Goal: Task Accomplishment & Management: Manage account settings

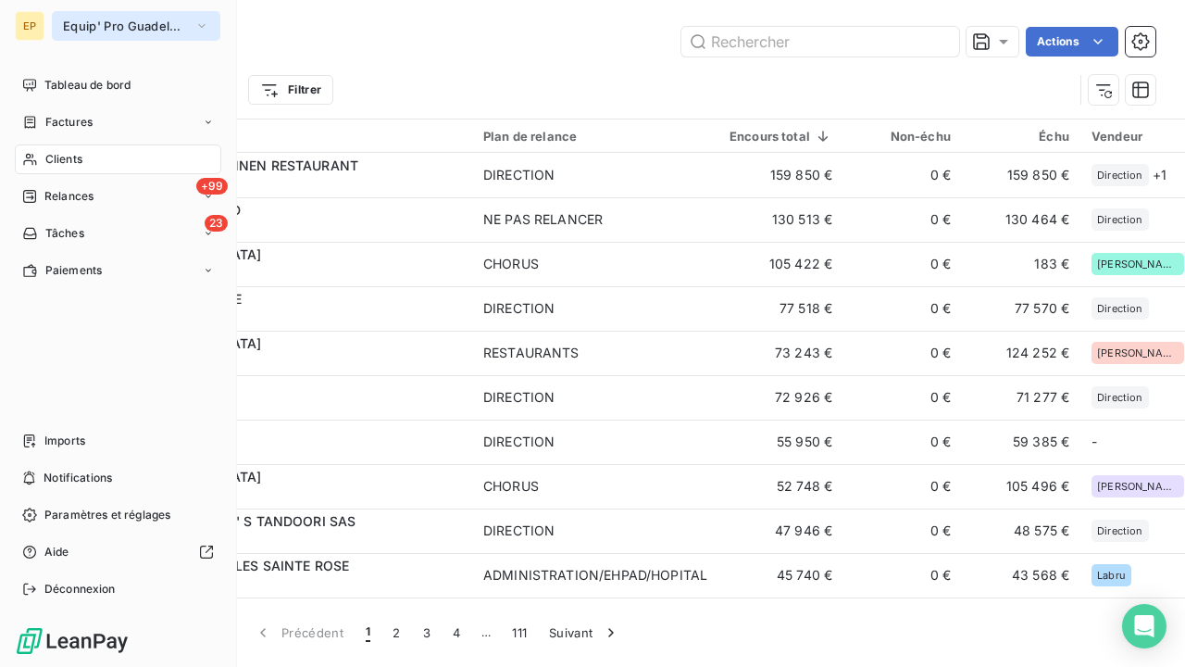
click at [84, 24] on span "Equip' Pro Guadeloupe" at bounding box center [125, 26] width 124 height 15
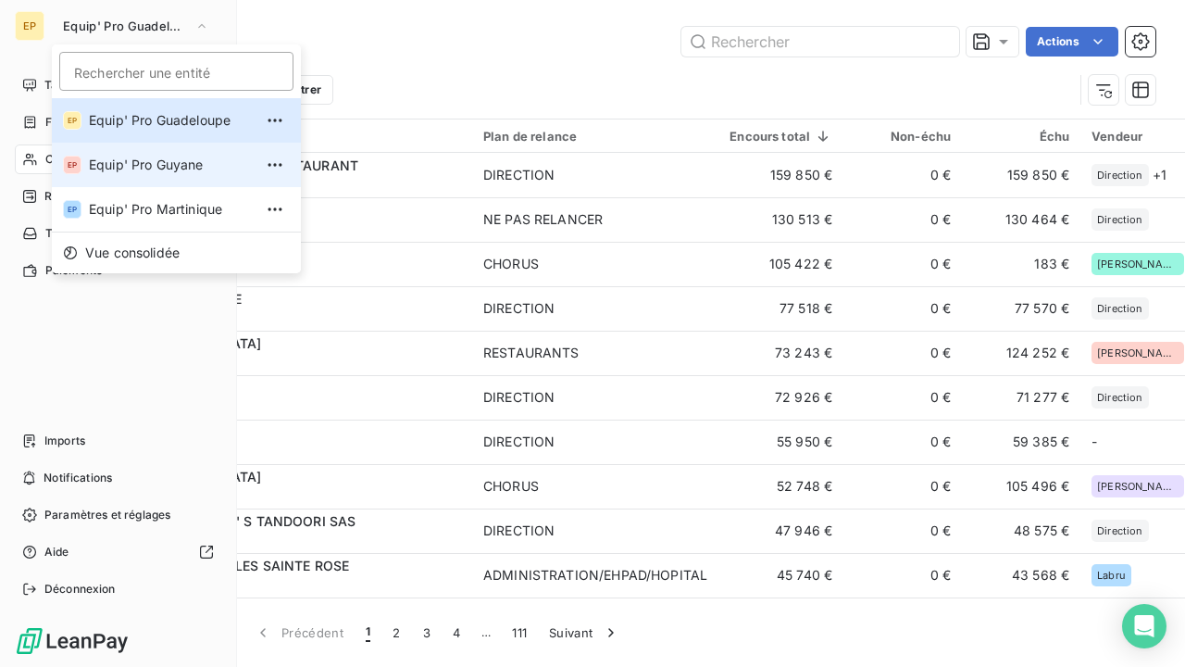
click at [105, 168] on span "Equip' Pro Guyane" at bounding box center [171, 165] width 164 height 19
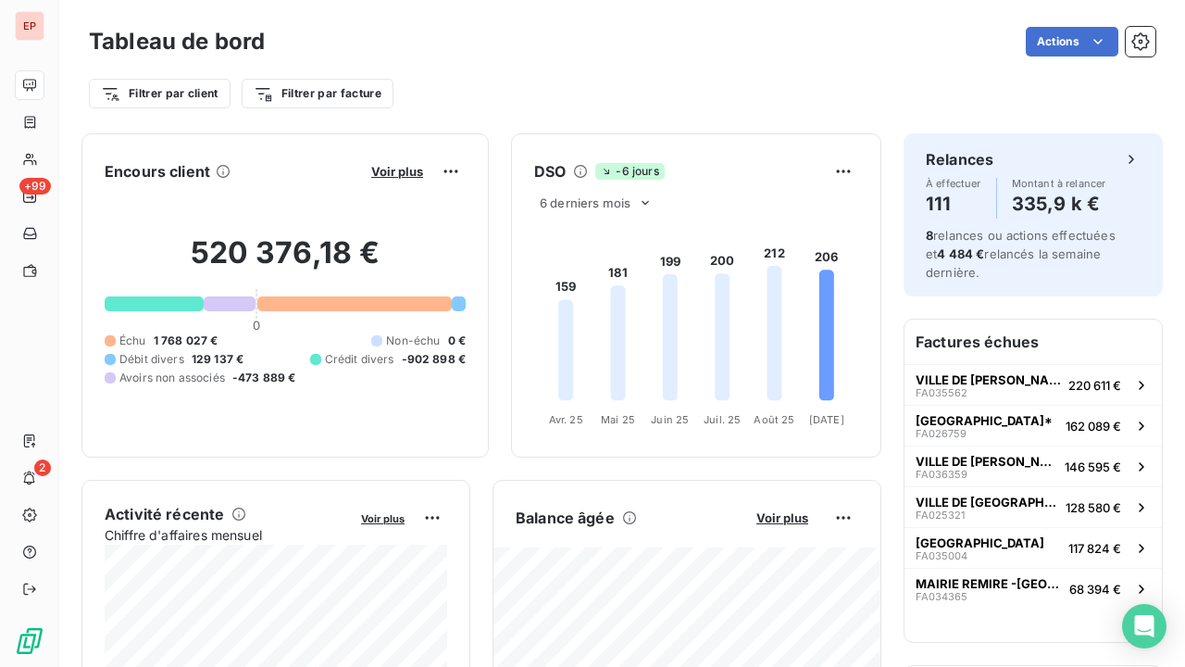
click at [496, 47] on div "Actions" at bounding box center [721, 42] width 868 height 30
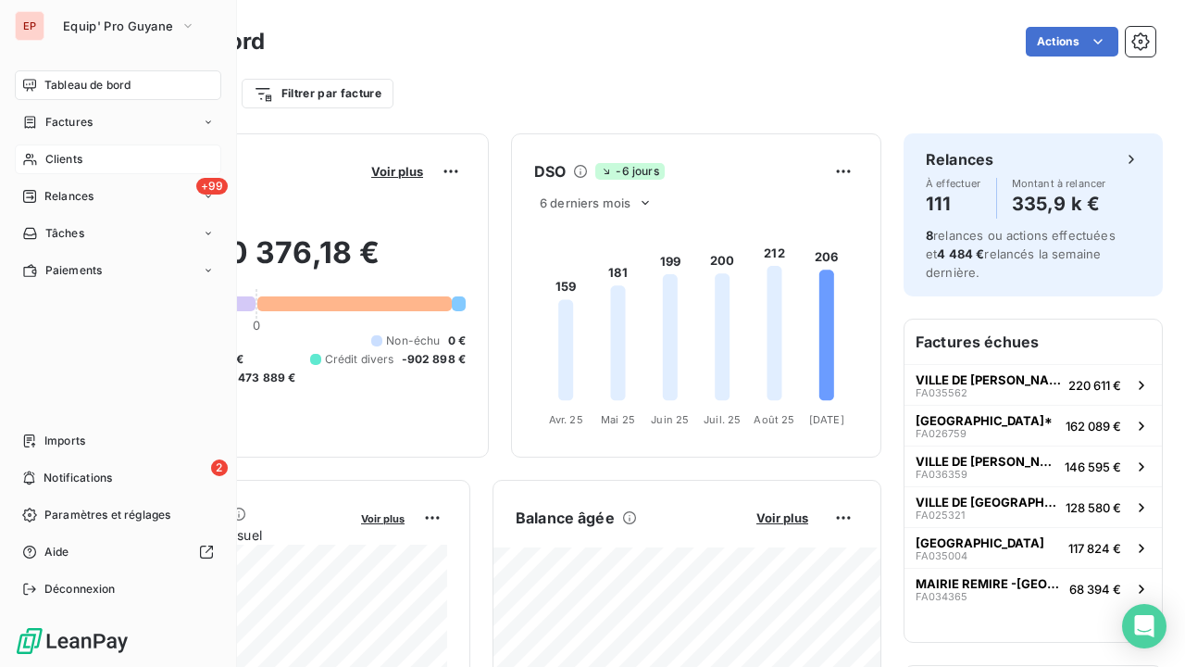
click at [45, 156] on span "Clients" at bounding box center [63, 159] width 37 height 17
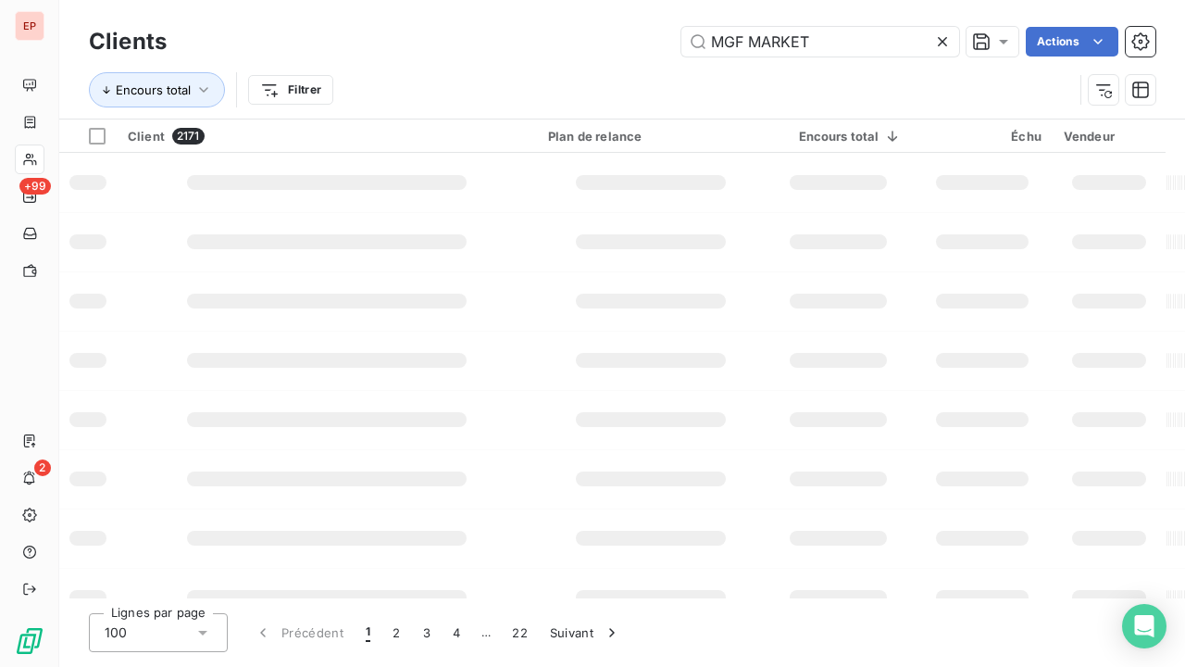
type input "MGF MARKET"
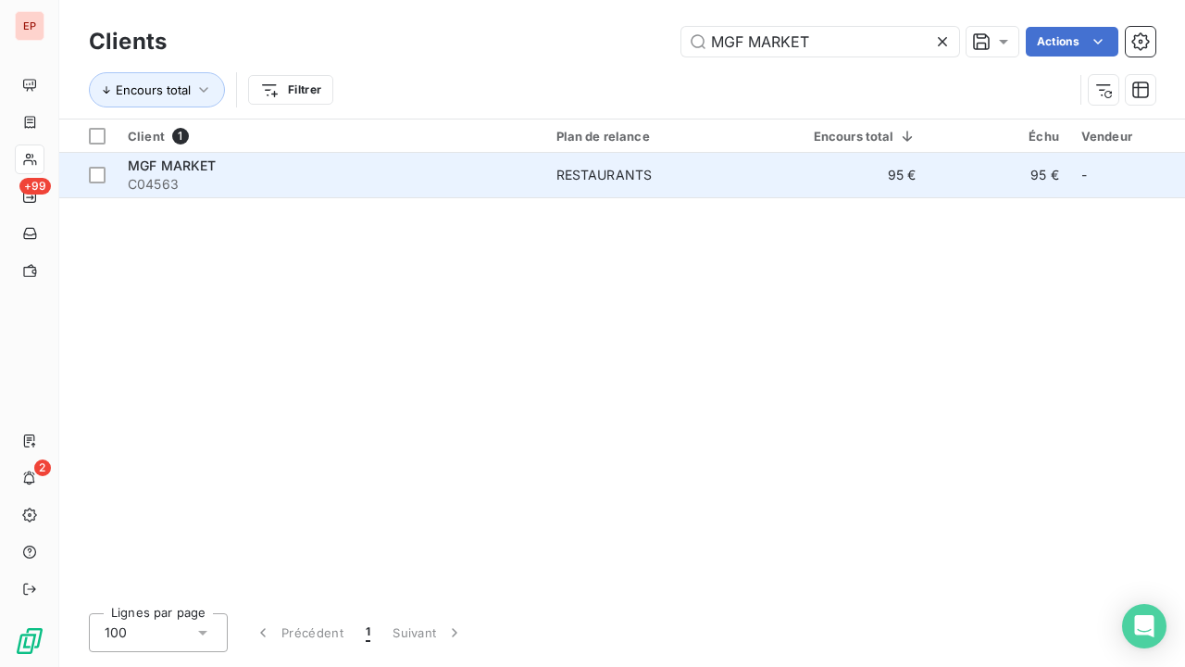
click at [410, 170] on div "MGF MARKET" at bounding box center [331, 165] width 406 height 19
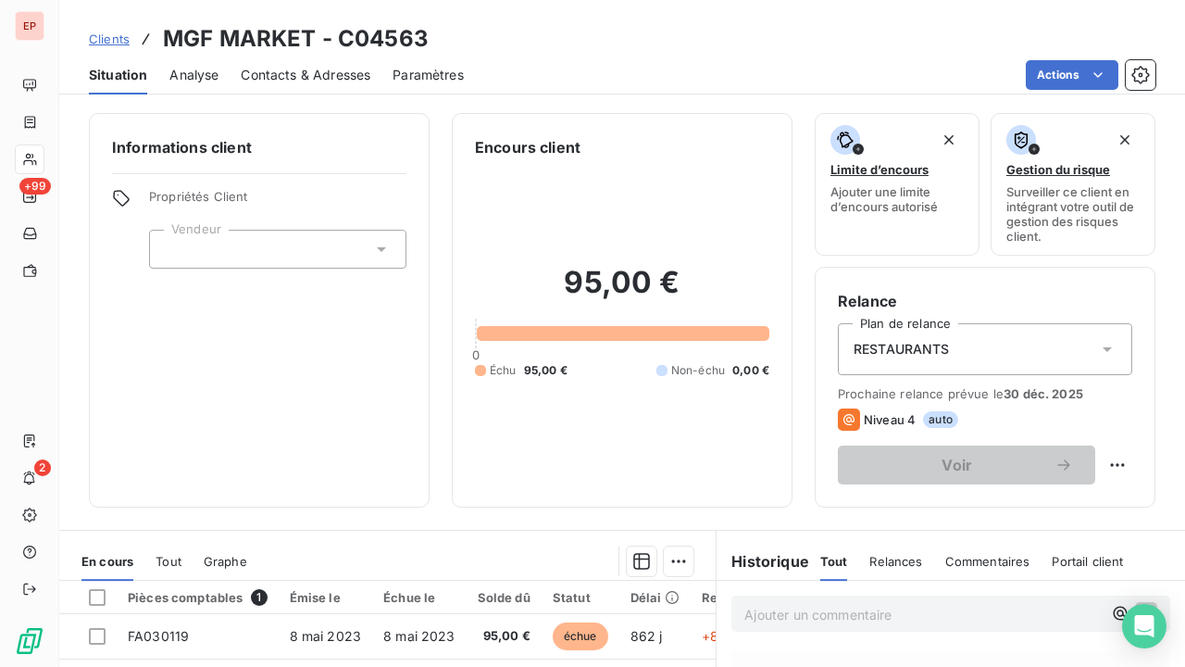
click at [899, 356] on span "RESTAURANTS" at bounding box center [902, 349] width 96 height 19
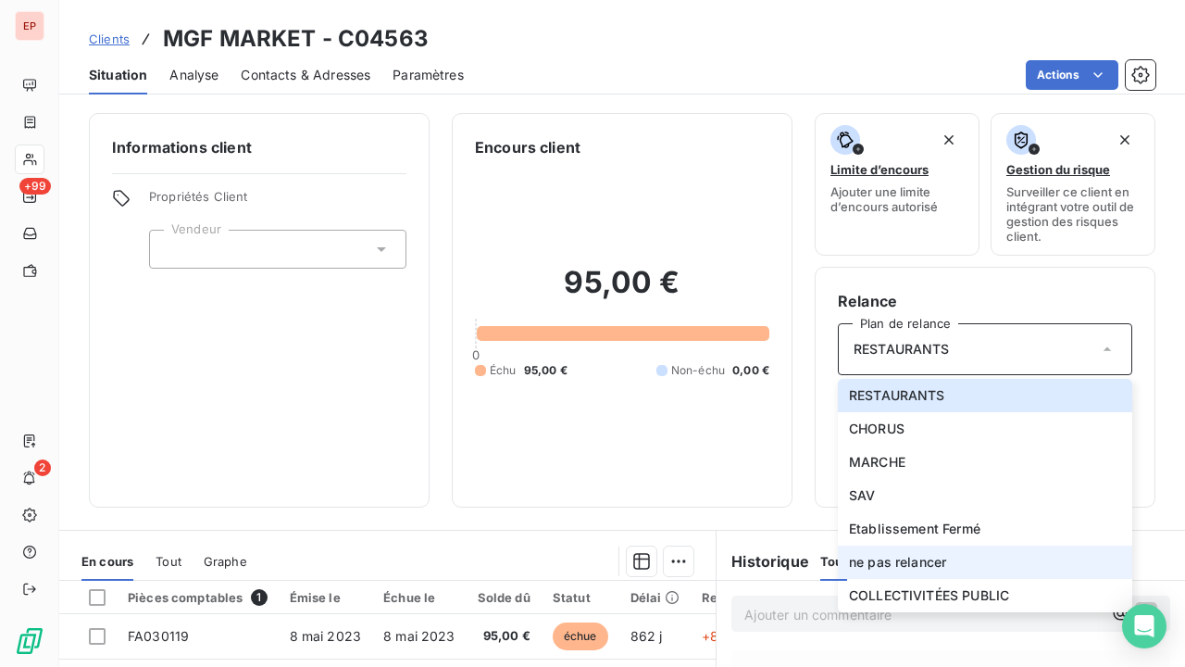
click at [893, 559] on span "ne pas relancer" at bounding box center [897, 562] width 97 height 19
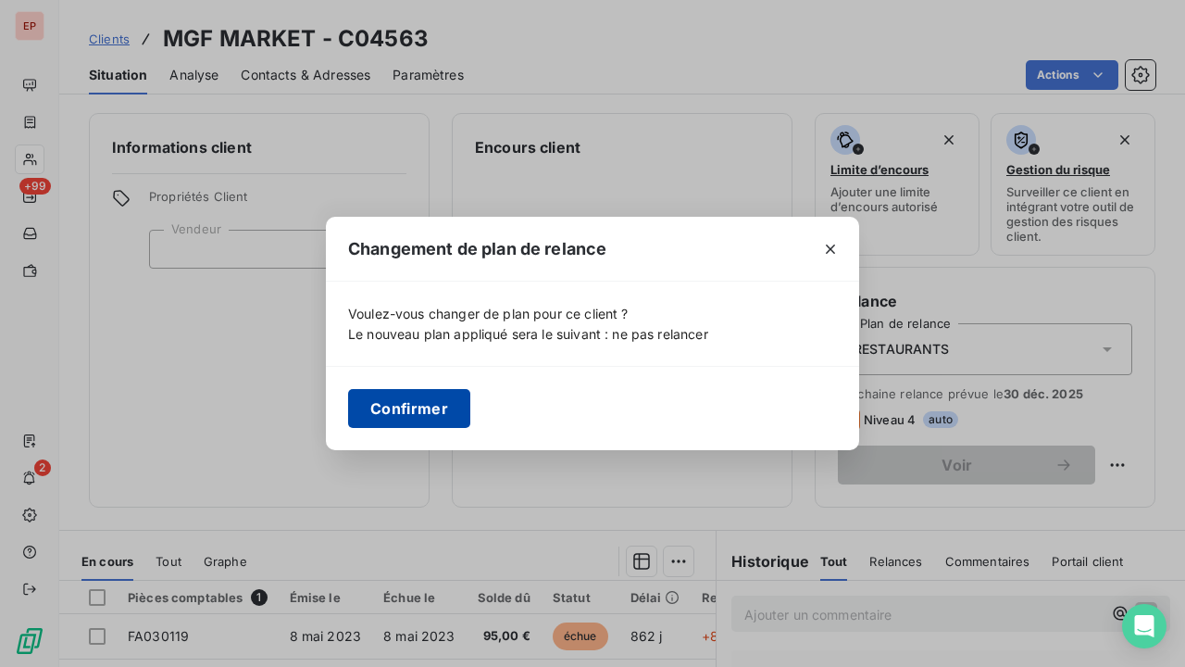
click at [449, 404] on button "Confirmer" at bounding box center [409, 408] width 122 height 39
